Goal: Information Seeking & Learning: Understand process/instructions

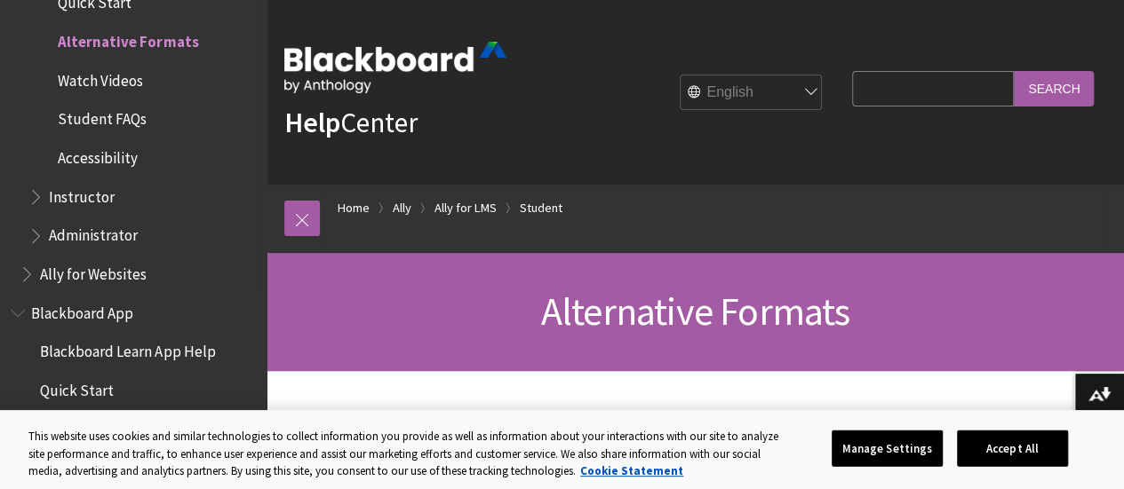
click at [82, 77] on span "Watch Videos" at bounding box center [100, 78] width 85 height 24
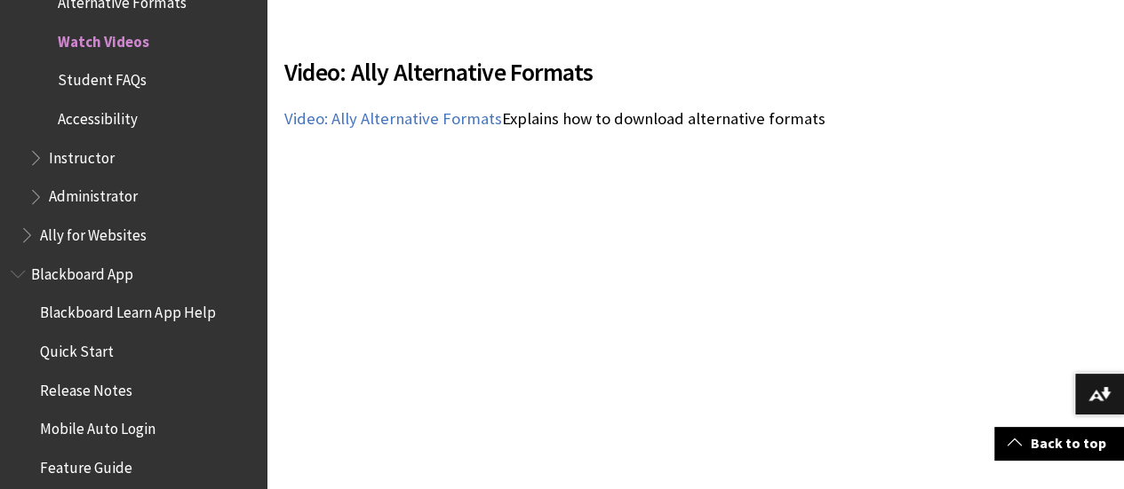
scroll to position [533, 0]
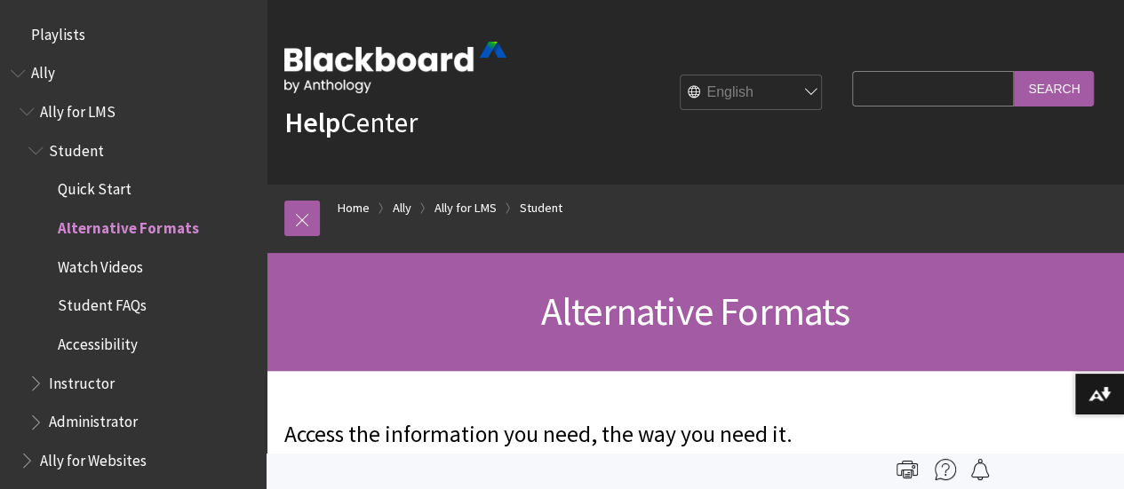
scroll to position [187, 0]
